Goal: Answer question/provide support: Share knowledge or assist other users

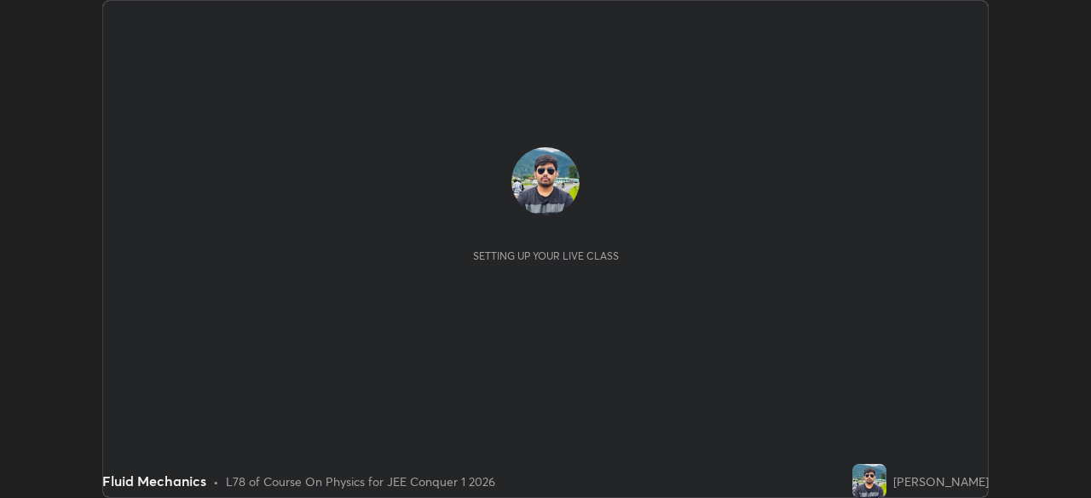
scroll to position [498, 1091]
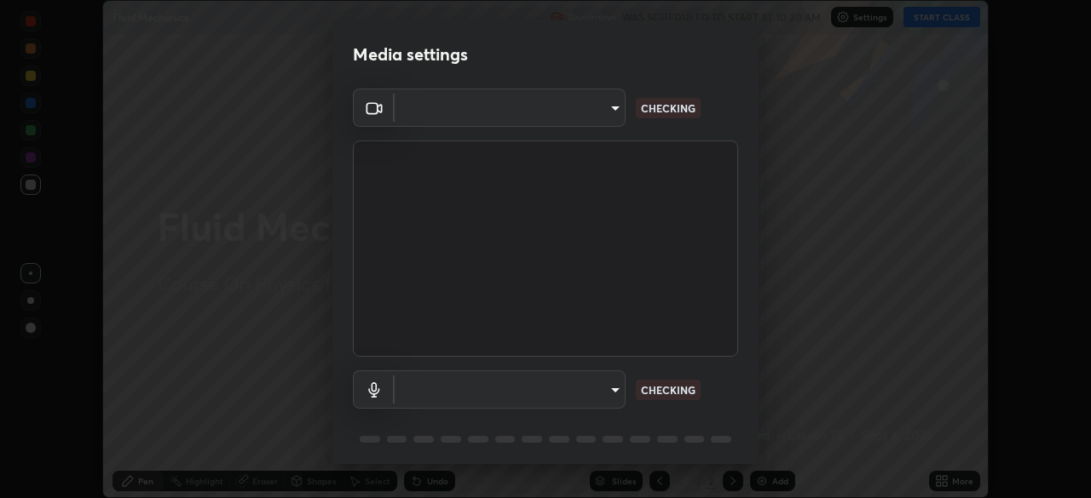
type input "9c5db0e3d6bf80210af106929d999d9f929c5ea5bbb961195660b7f823e2c793"
type input "communications"
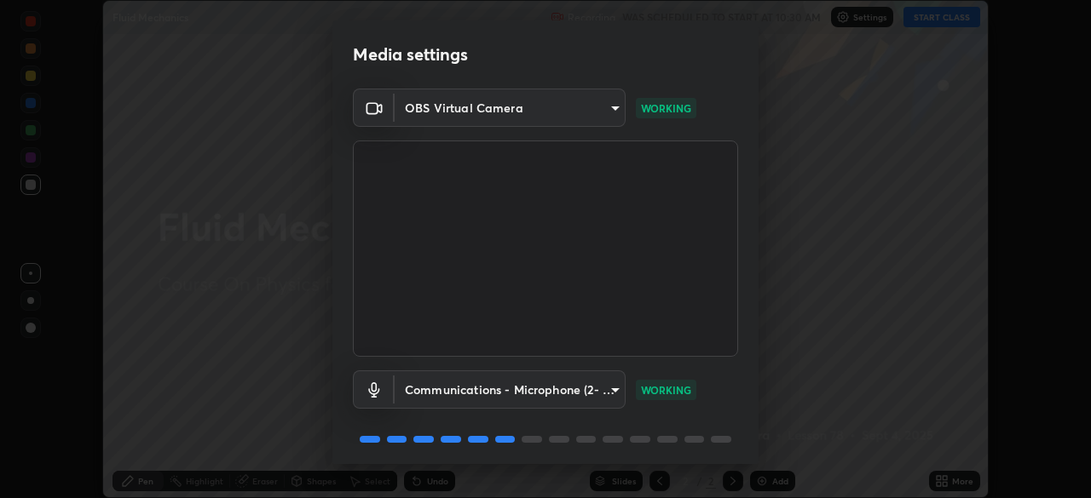
scroll to position [60, 0]
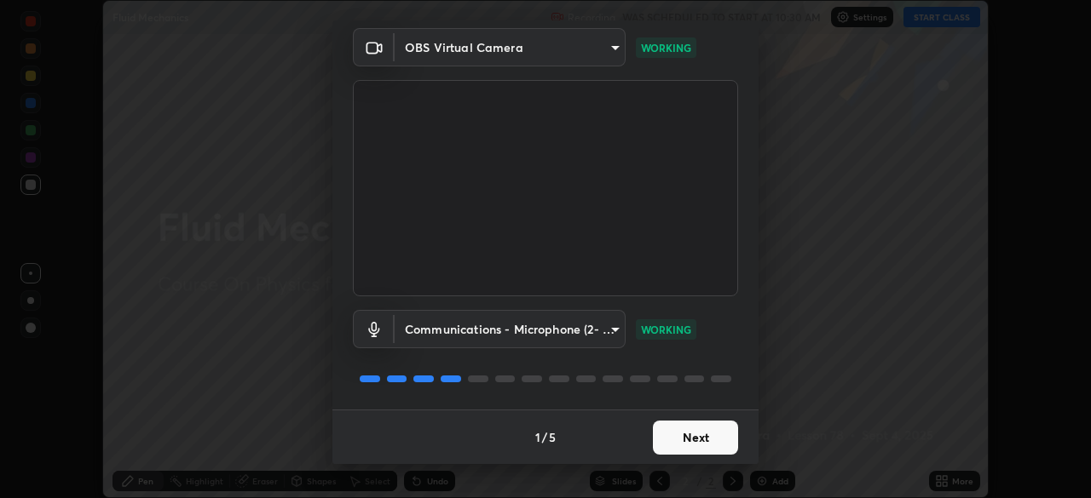
click at [668, 439] on button "Next" at bounding box center [695, 438] width 85 height 34
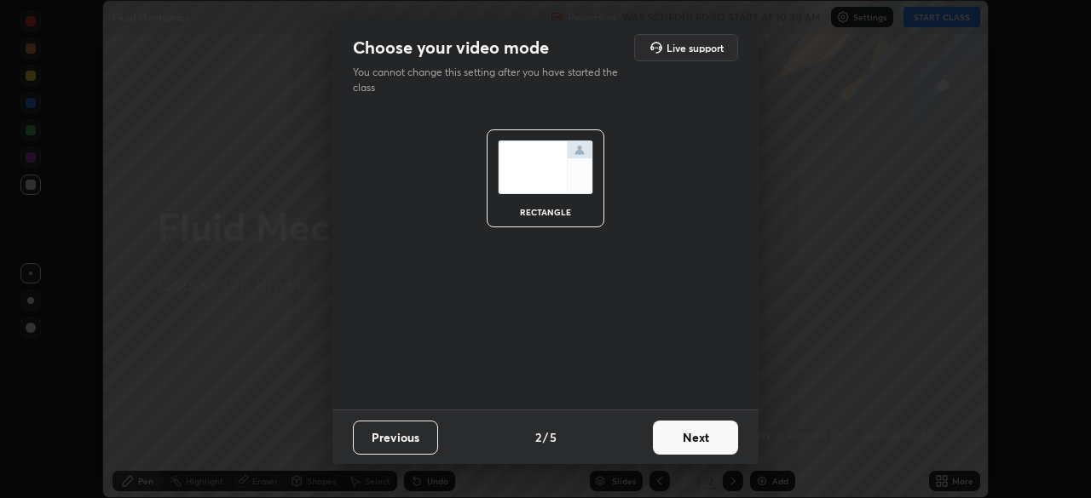
click at [669, 447] on button "Next" at bounding box center [695, 438] width 85 height 34
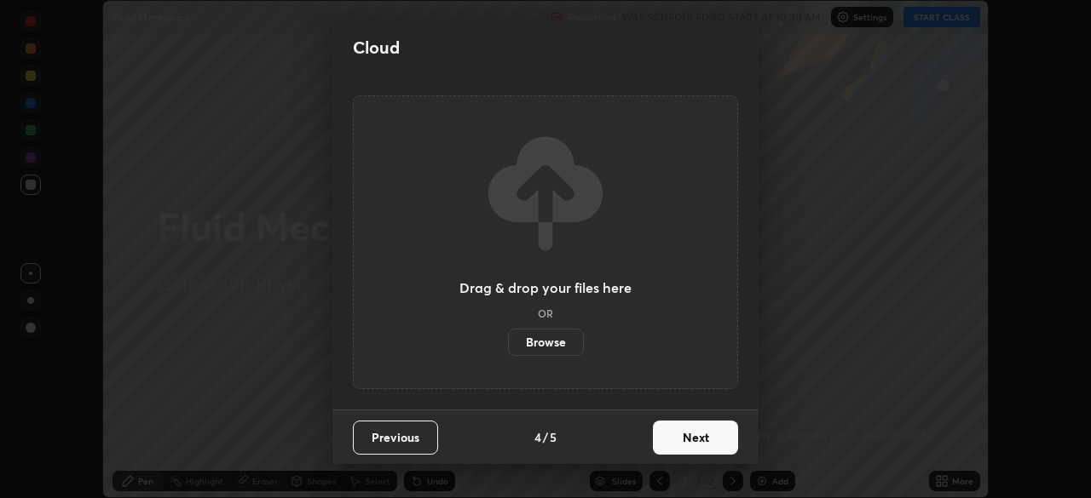
click at [672, 448] on button "Next" at bounding box center [695, 438] width 85 height 34
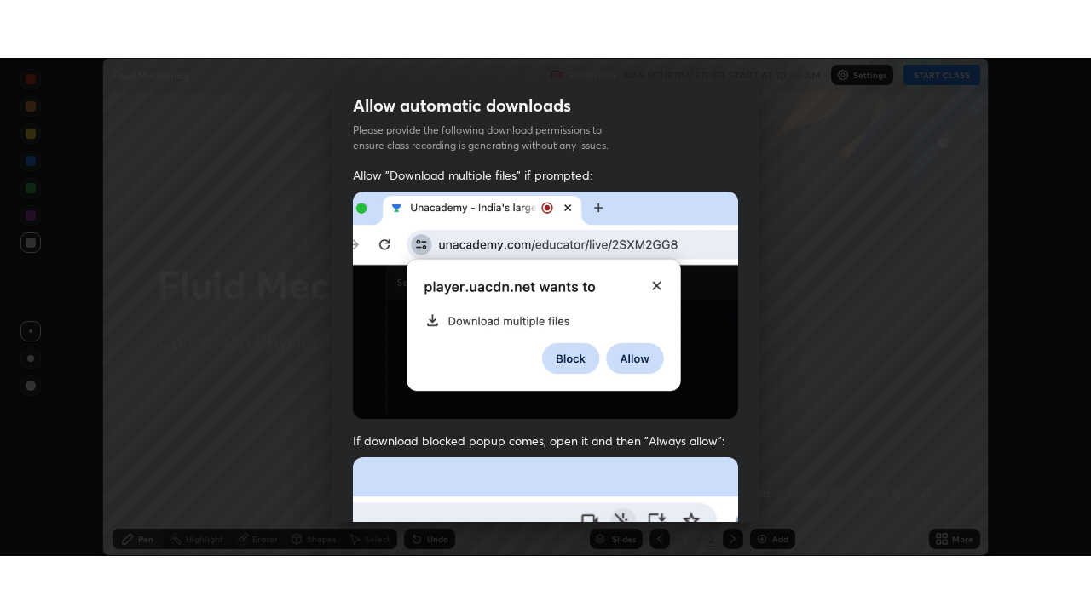
scroll to position [408, 0]
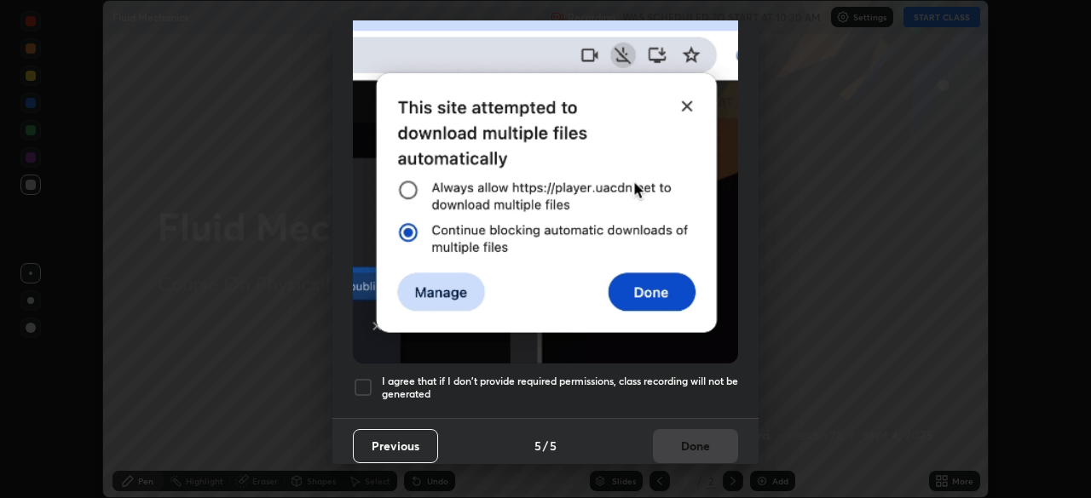
click at [367, 379] on div at bounding box center [363, 387] width 20 height 20
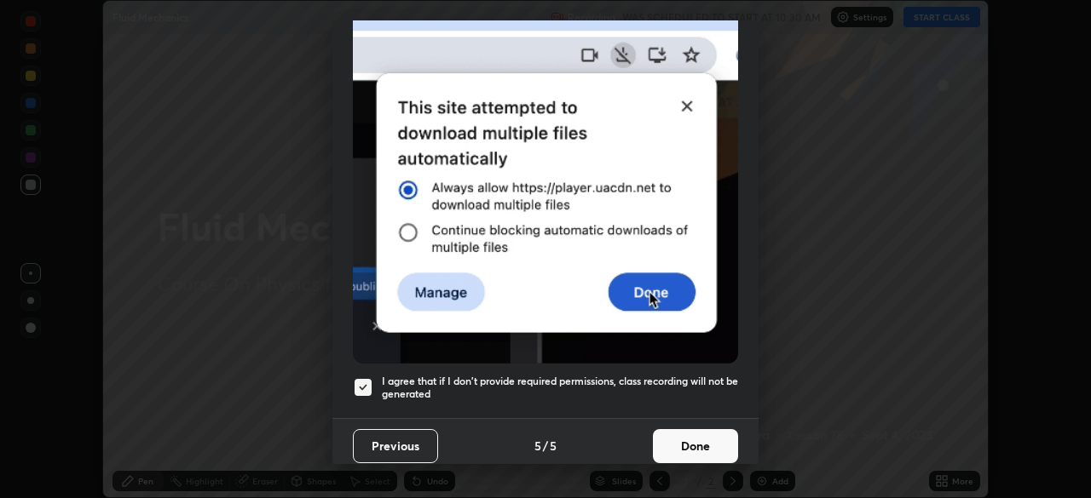
click at [678, 440] on button "Done" at bounding box center [695, 446] width 85 height 34
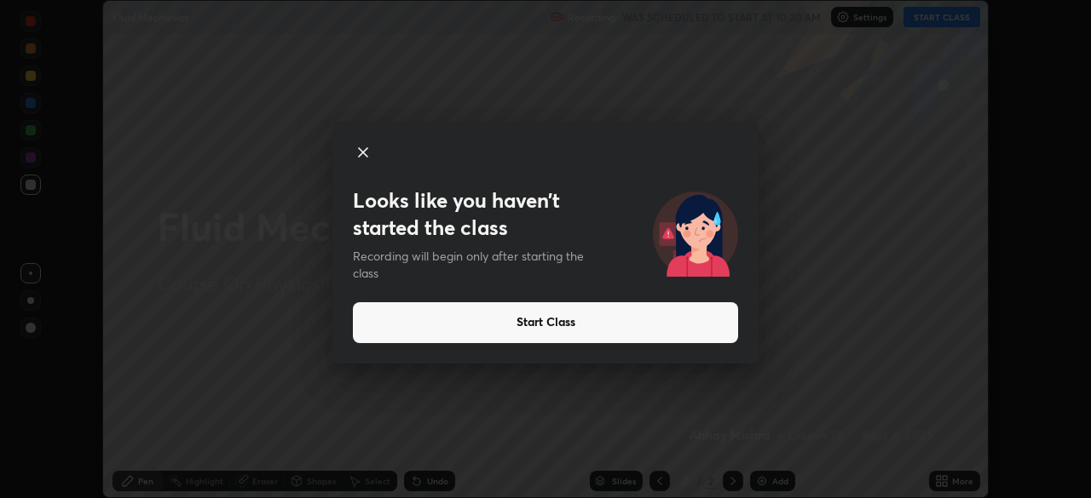
click at [363, 155] on icon at bounding box center [363, 152] width 20 height 20
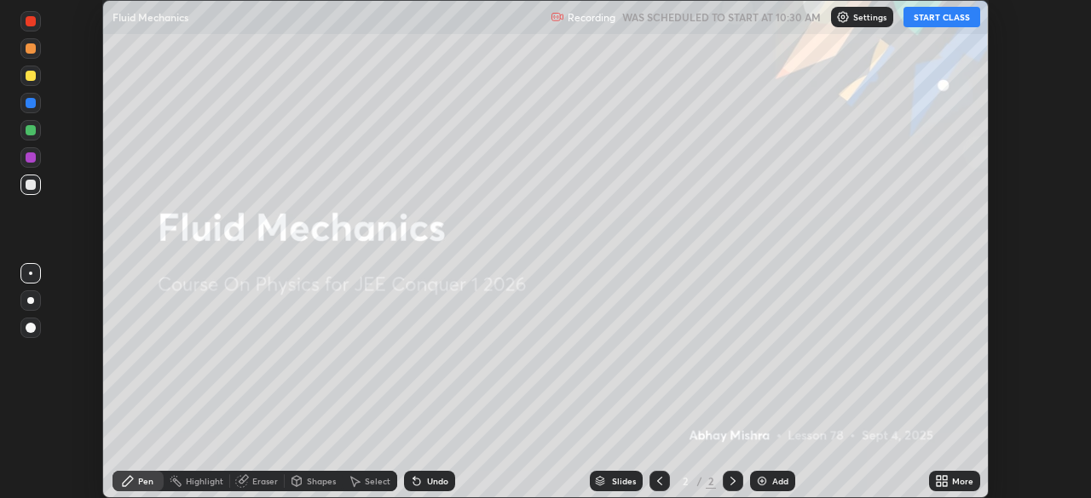
click at [942, 20] on button "START CLASS" at bounding box center [941, 17] width 77 height 20
click at [950, 483] on div "More" at bounding box center [954, 481] width 51 height 20
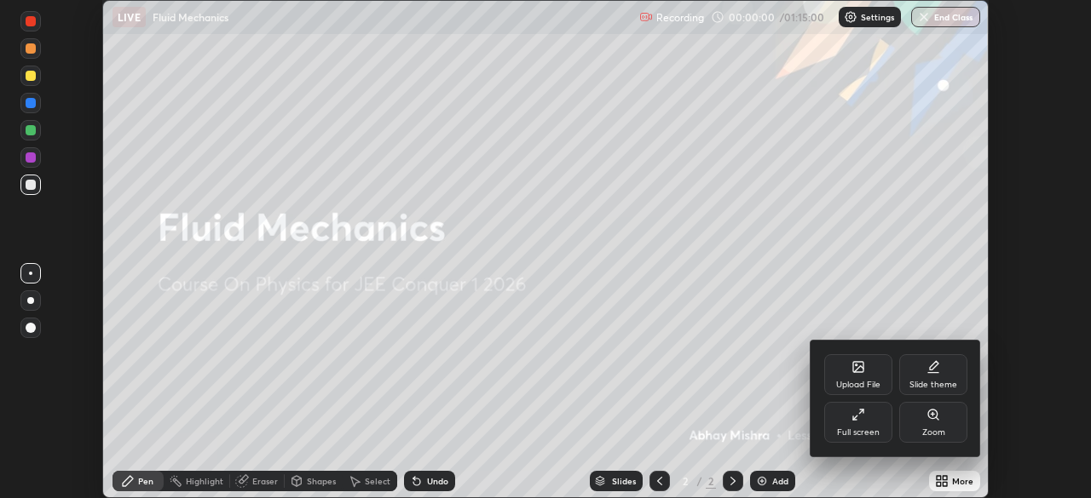
click at [856, 429] on div "Full screen" at bounding box center [858, 433] width 43 height 9
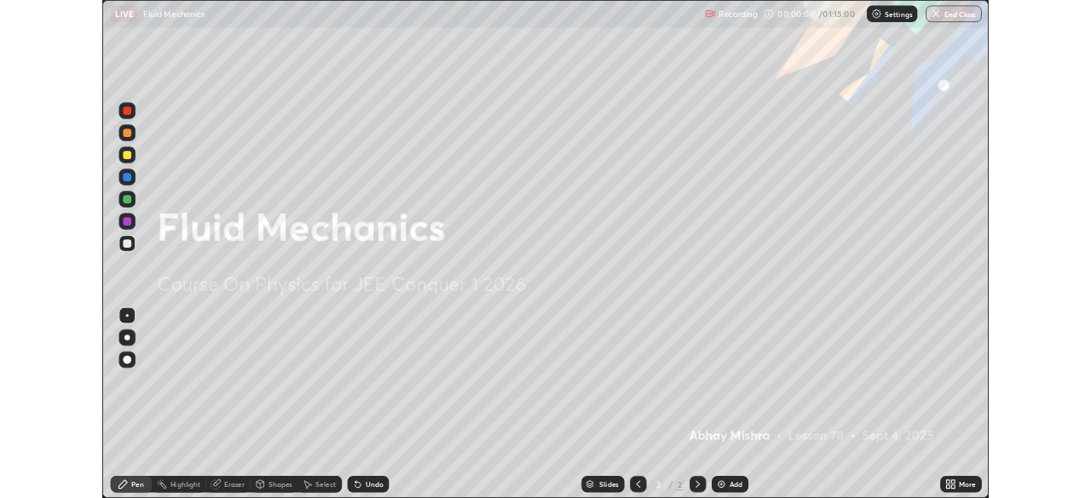
scroll to position [613, 1091]
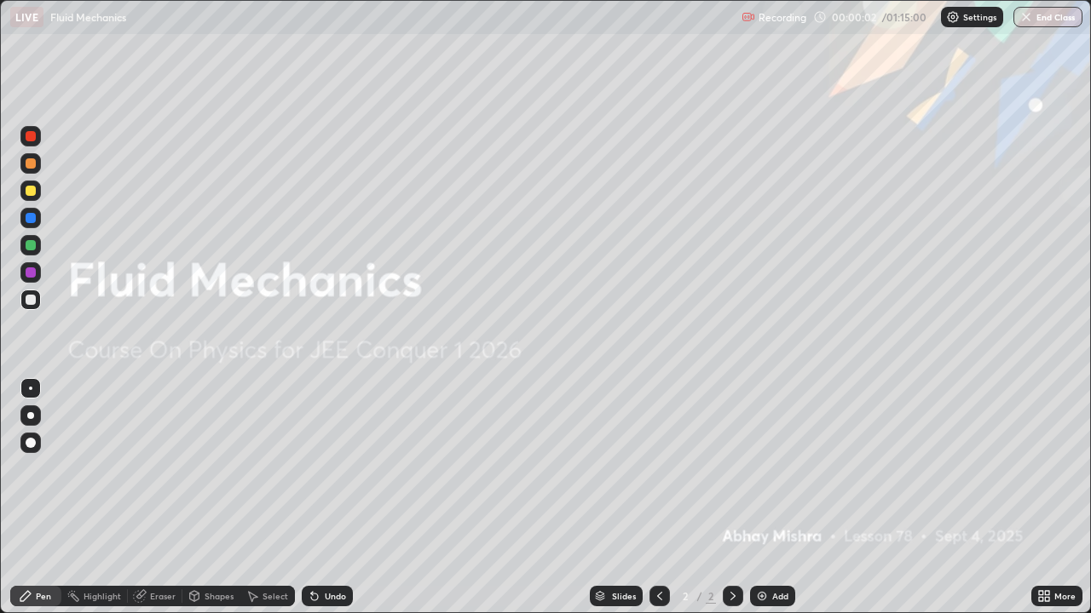
click at [1054, 498] on div "More" at bounding box center [1056, 596] width 51 height 20
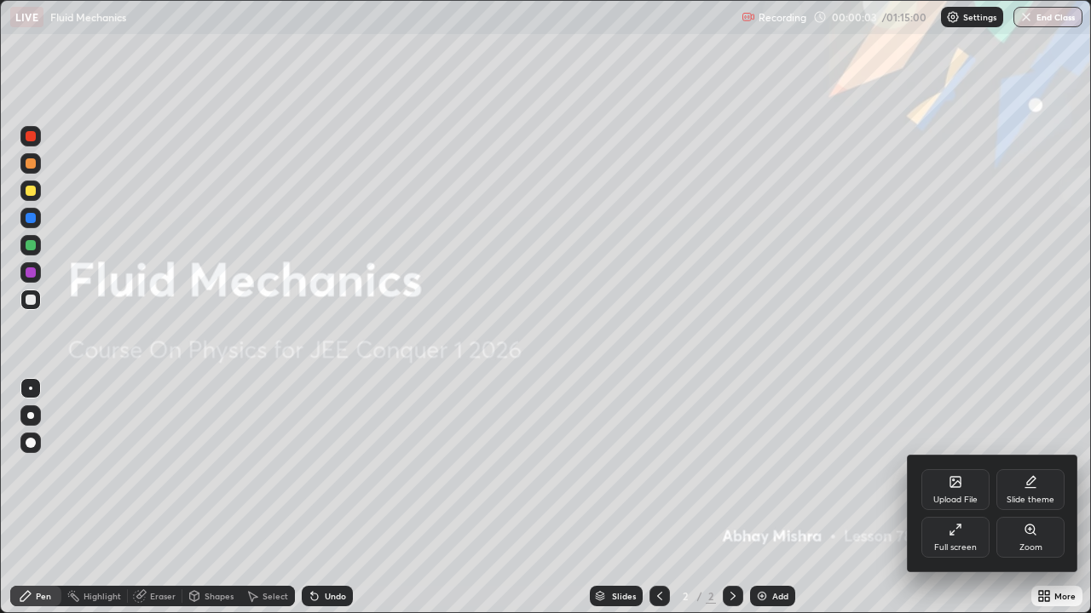
click at [957, 498] on div "Full screen" at bounding box center [955, 537] width 68 height 41
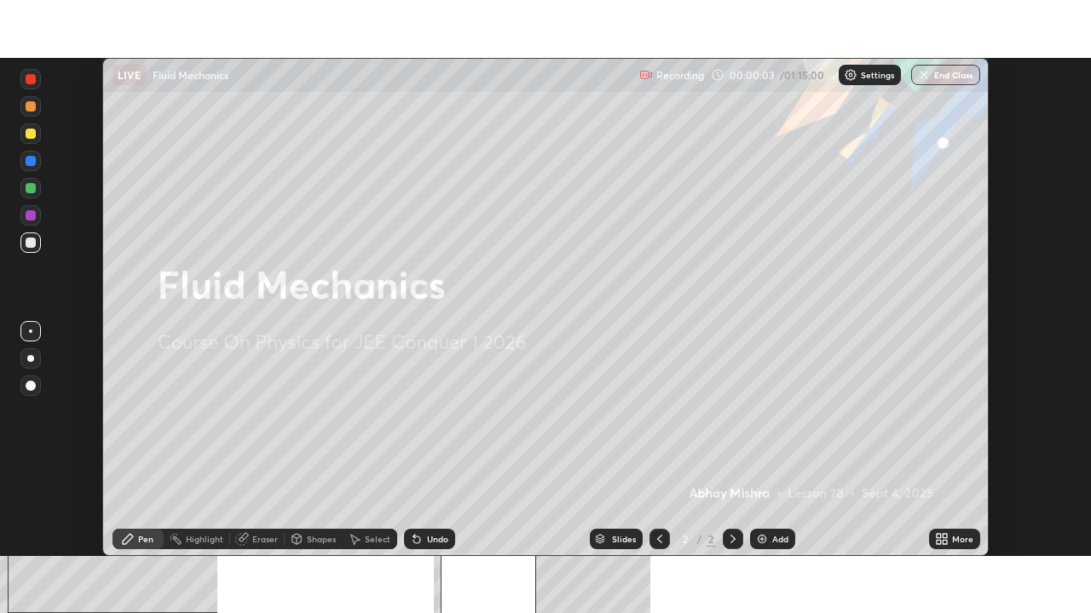
scroll to position [84704, 84112]
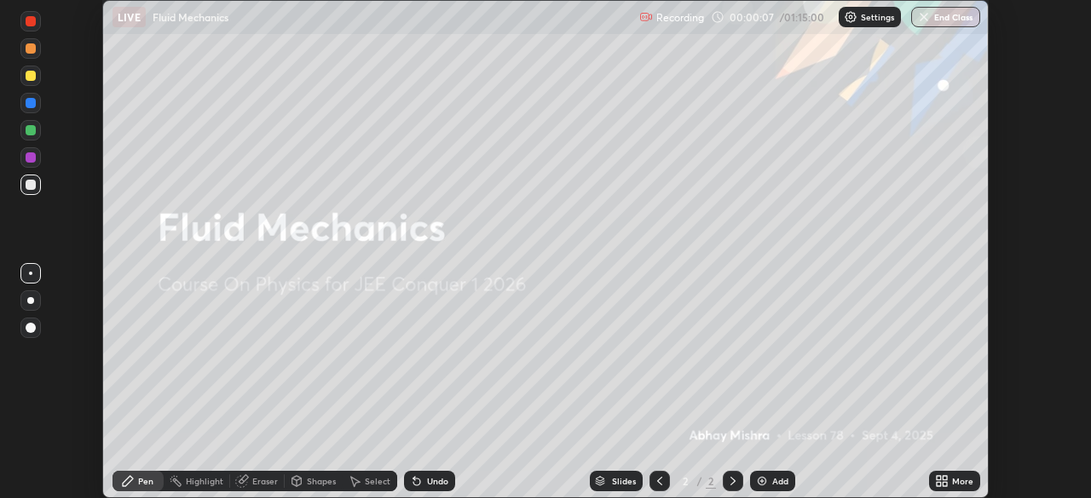
click at [956, 480] on div "More" at bounding box center [962, 481] width 21 height 9
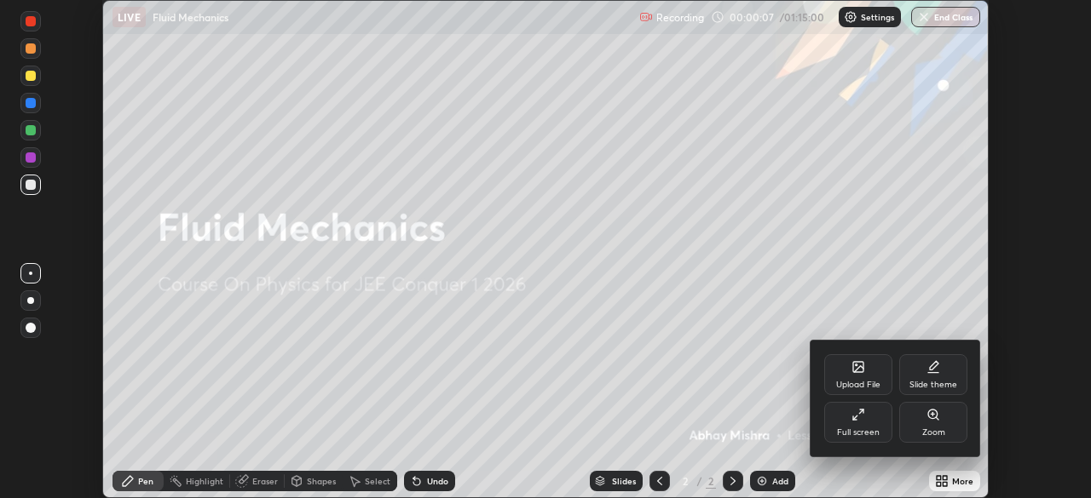
click at [871, 429] on div "Full screen" at bounding box center [858, 433] width 43 height 9
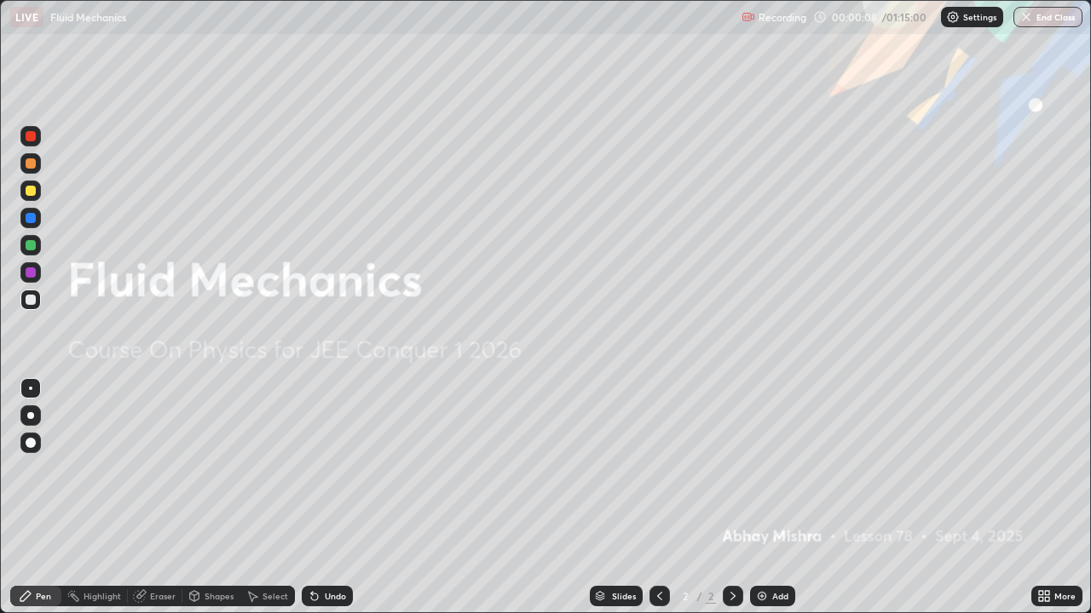
scroll to position [613, 1091]
click at [772, 498] on div "Add" at bounding box center [780, 596] width 16 height 9
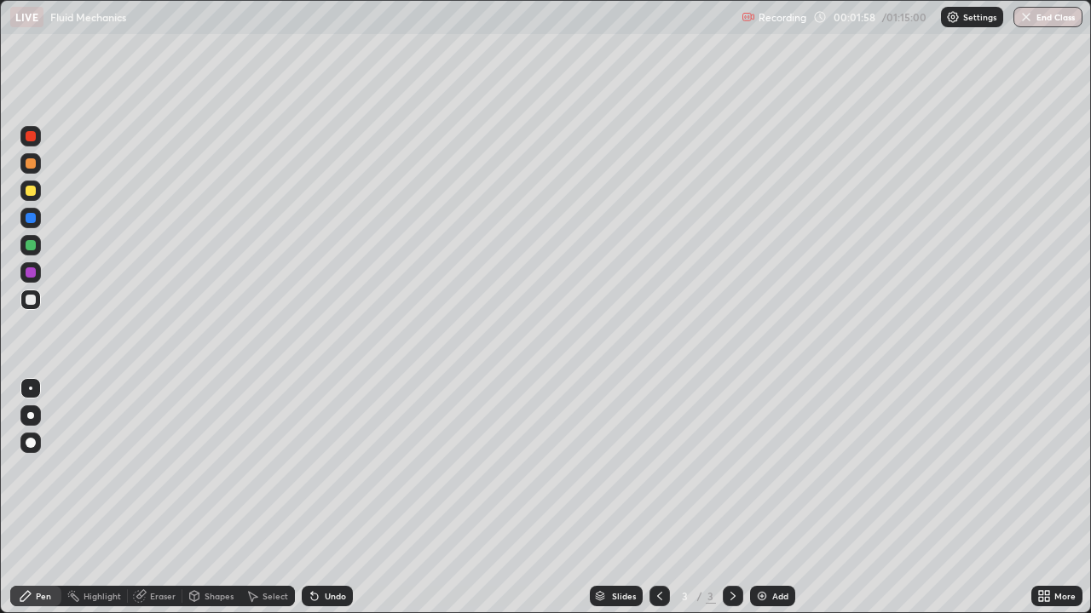
click at [219, 498] on div "Shapes" at bounding box center [218, 596] width 29 height 9
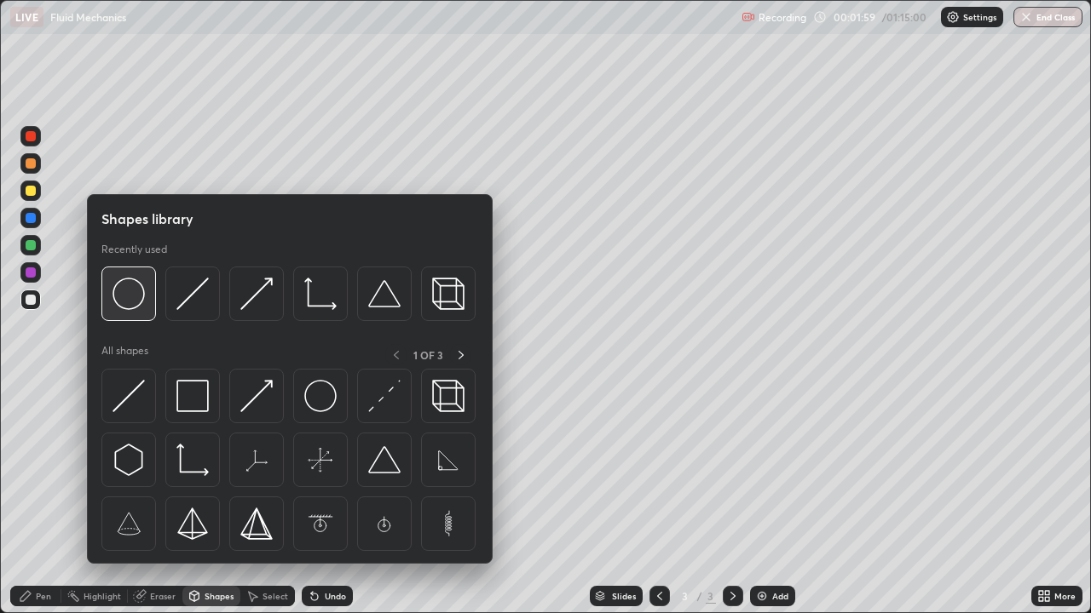
click at [143, 314] on div at bounding box center [128, 294] width 55 height 55
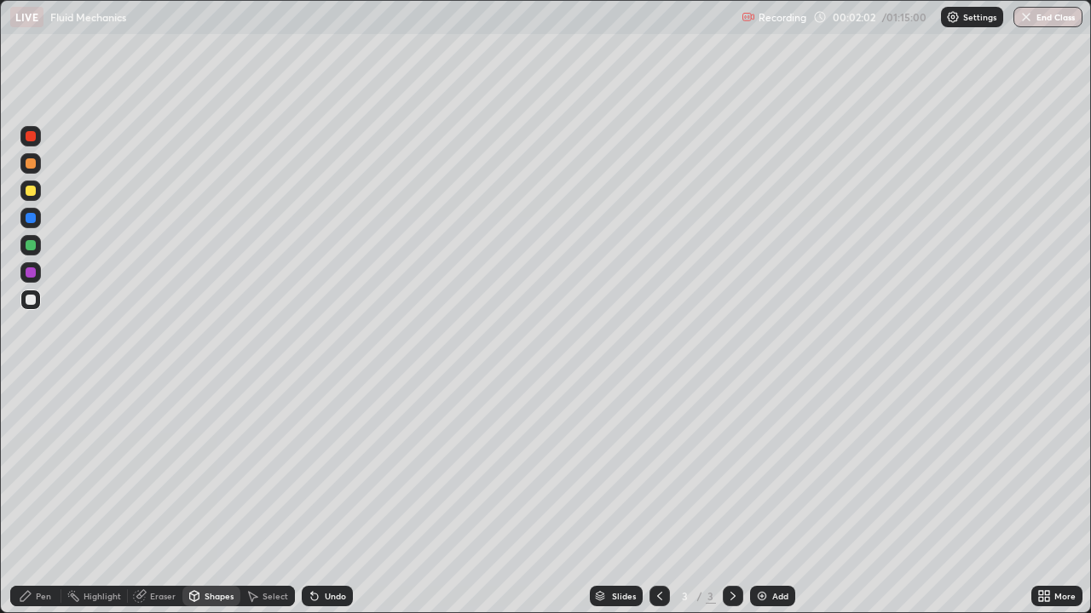
click at [47, 498] on div "Pen" at bounding box center [43, 596] width 15 height 9
click at [764, 498] on img at bounding box center [762, 597] width 14 height 14
click at [329, 498] on div "Undo" at bounding box center [335, 596] width 21 height 9
click at [323, 498] on div "Undo" at bounding box center [327, 596] width 51 height 20
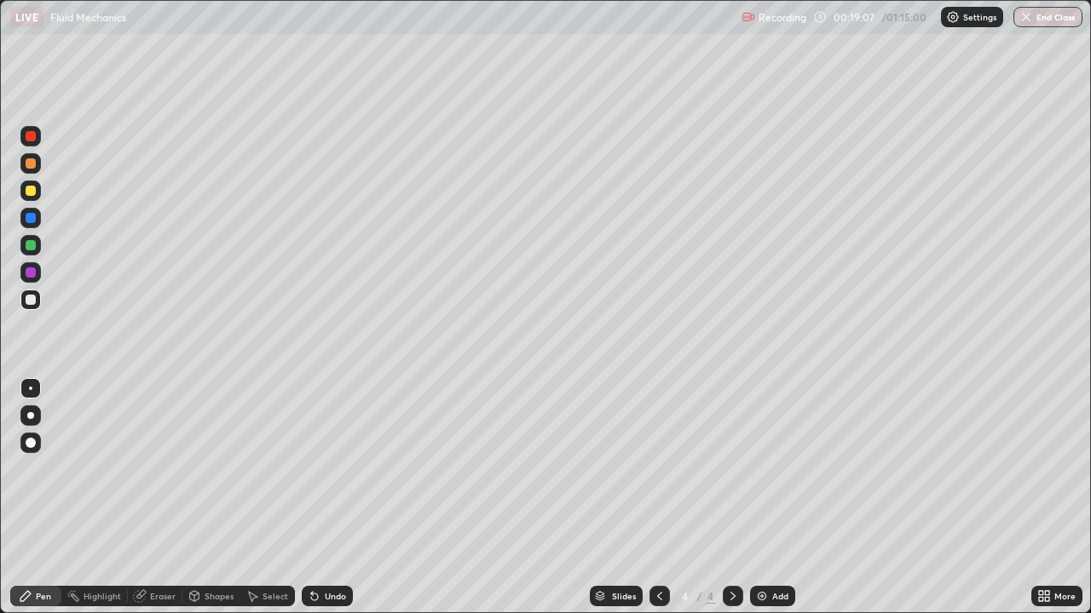
click at [321, 498] on div "Undo" at bounding box center [327, 596] width 51 height 20
click at [319, 498] on div "Undo" at bounding box center [327, 596] width 51 height 20
